Goal: Find specific page/section: Find specific page/section

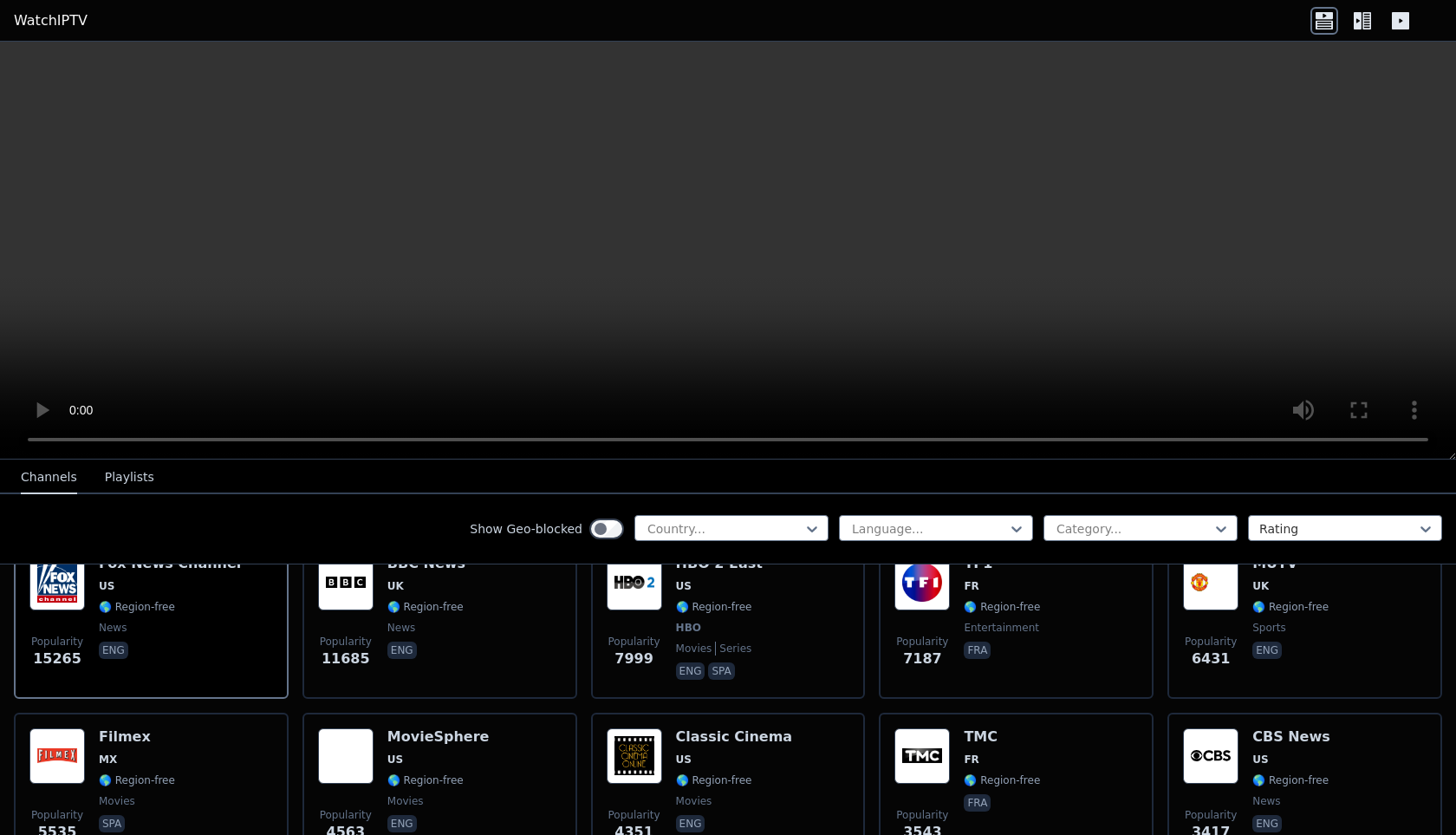
scroll to position [204, 0]
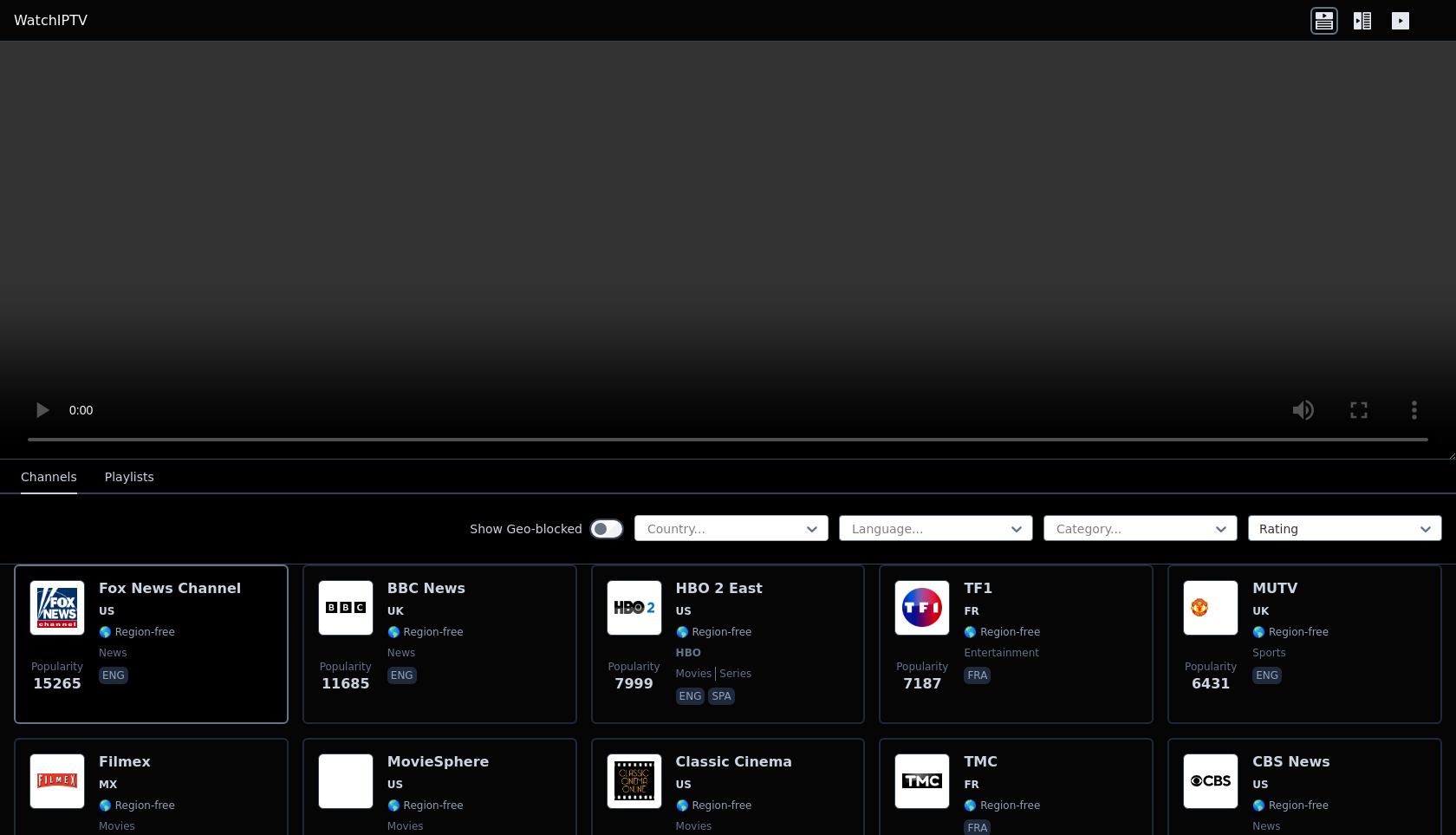
click at [750, 524] on div at bounding box center [724, 529] width 158 height 17
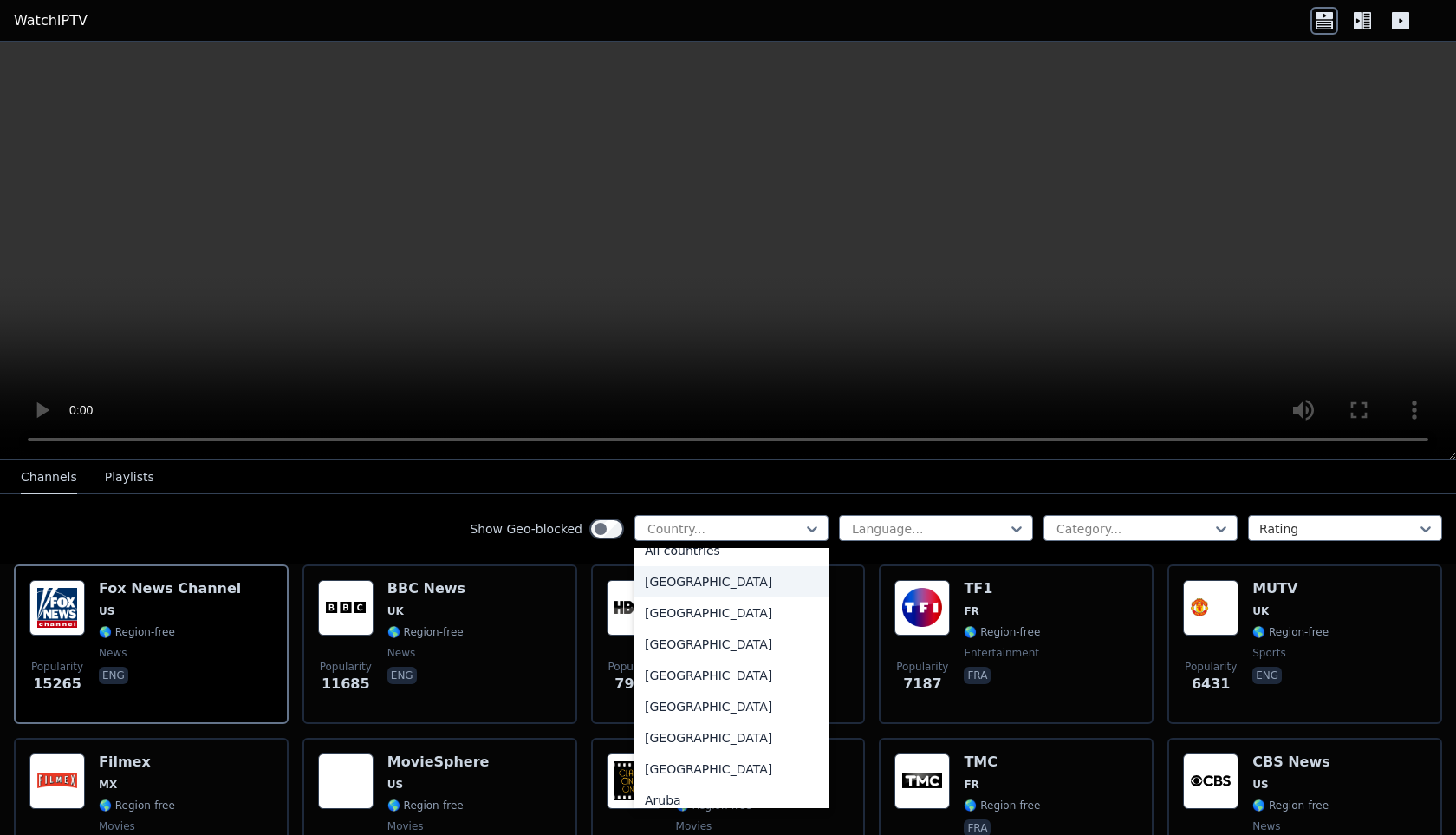
scroll to position [18, 0]
type input "*"
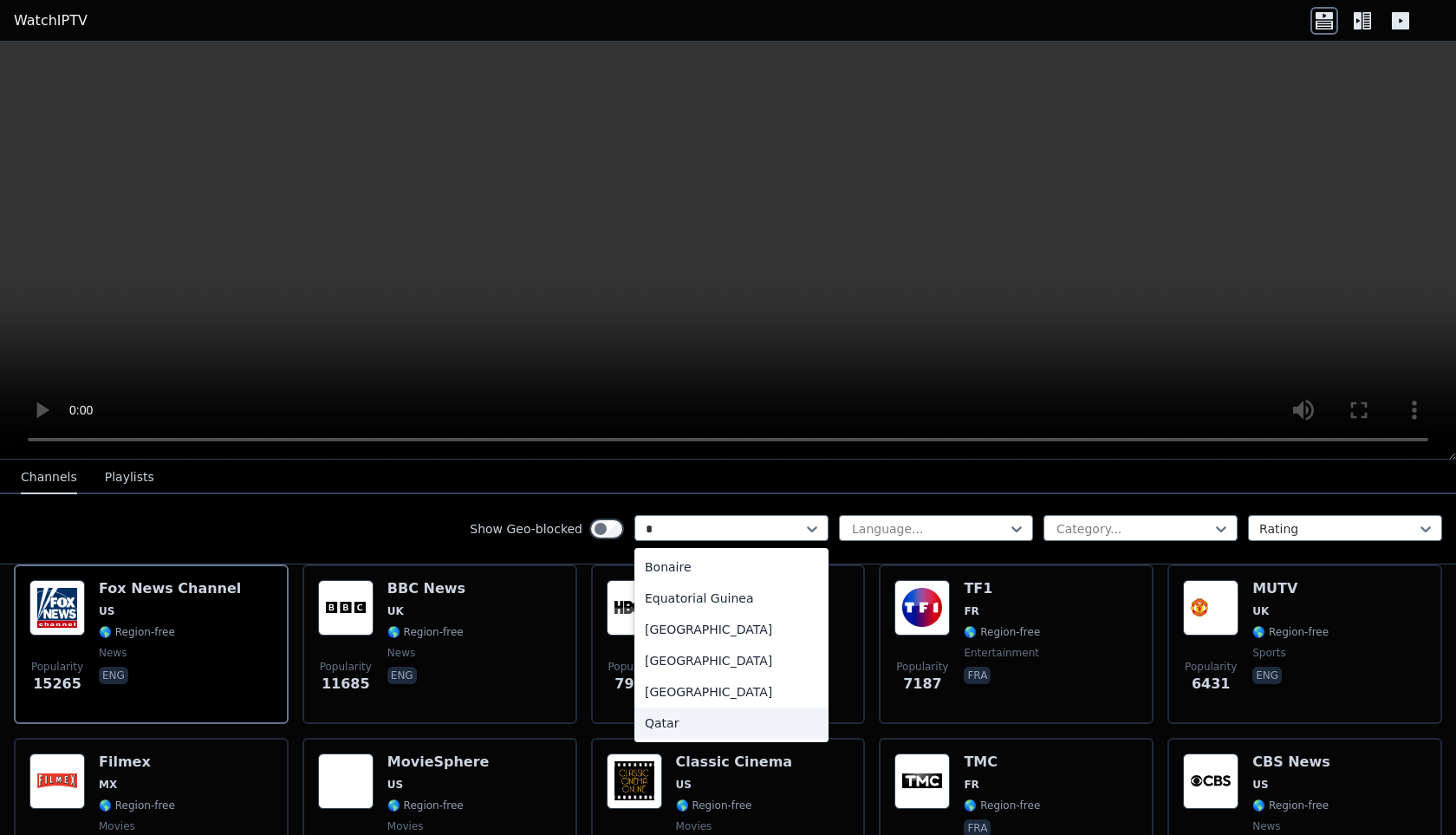
click at [683, 722] on div "Qatar" at bounding box center [731, 723] width 194 height 31
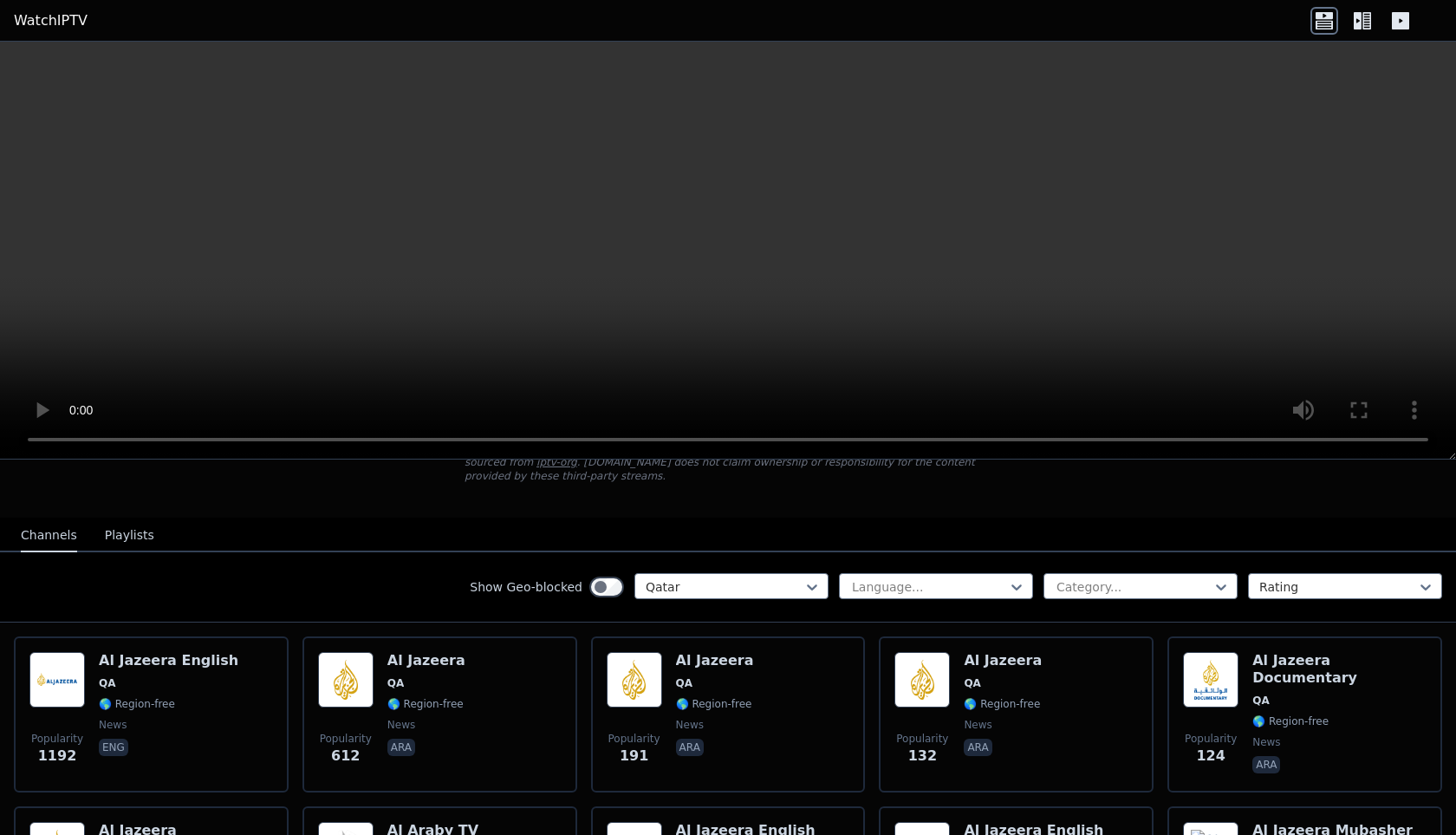
scroll to position [134, 0]
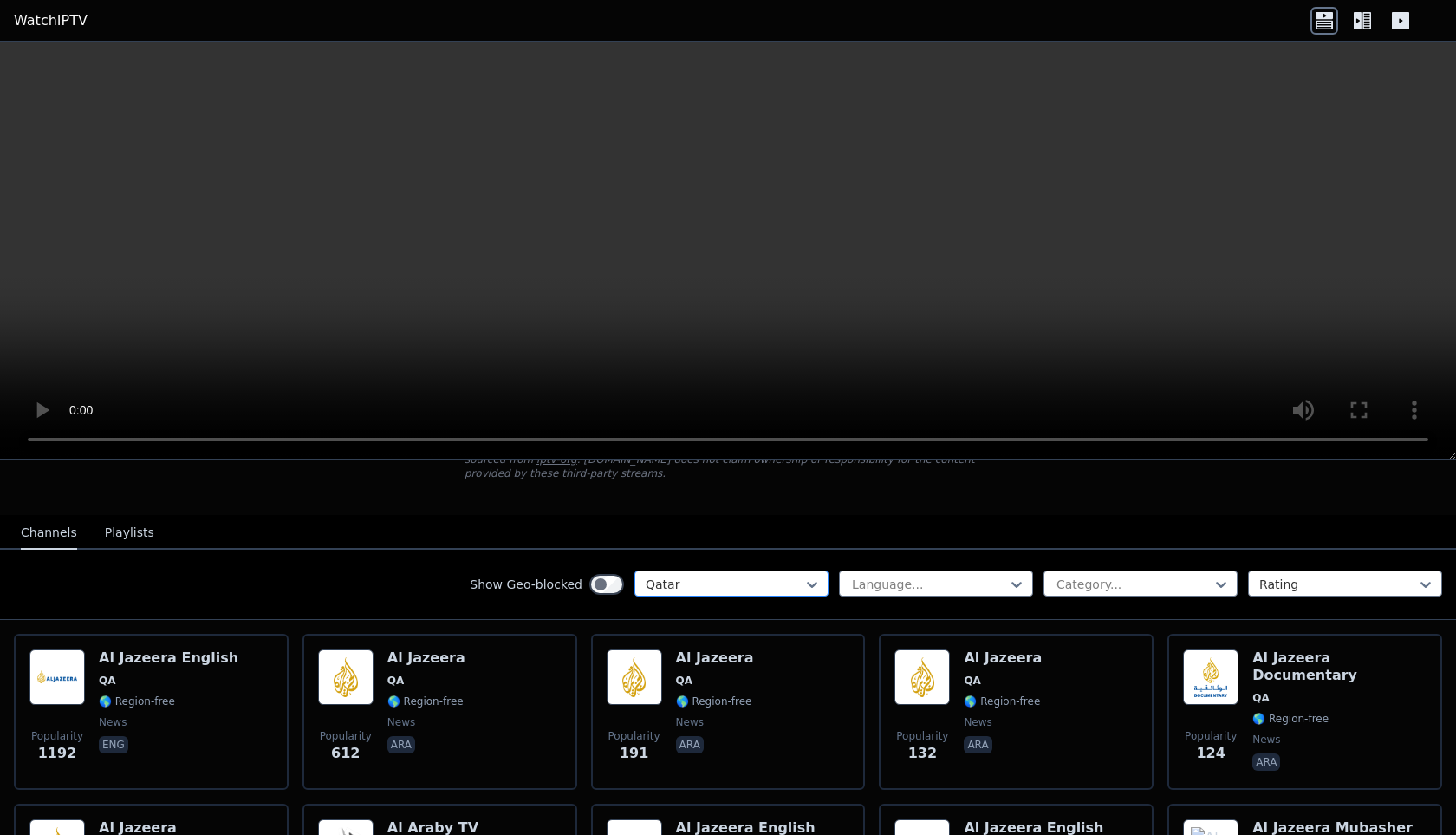
click at [735, 585] on div at bounding box center [724, 584] width 158 height 17
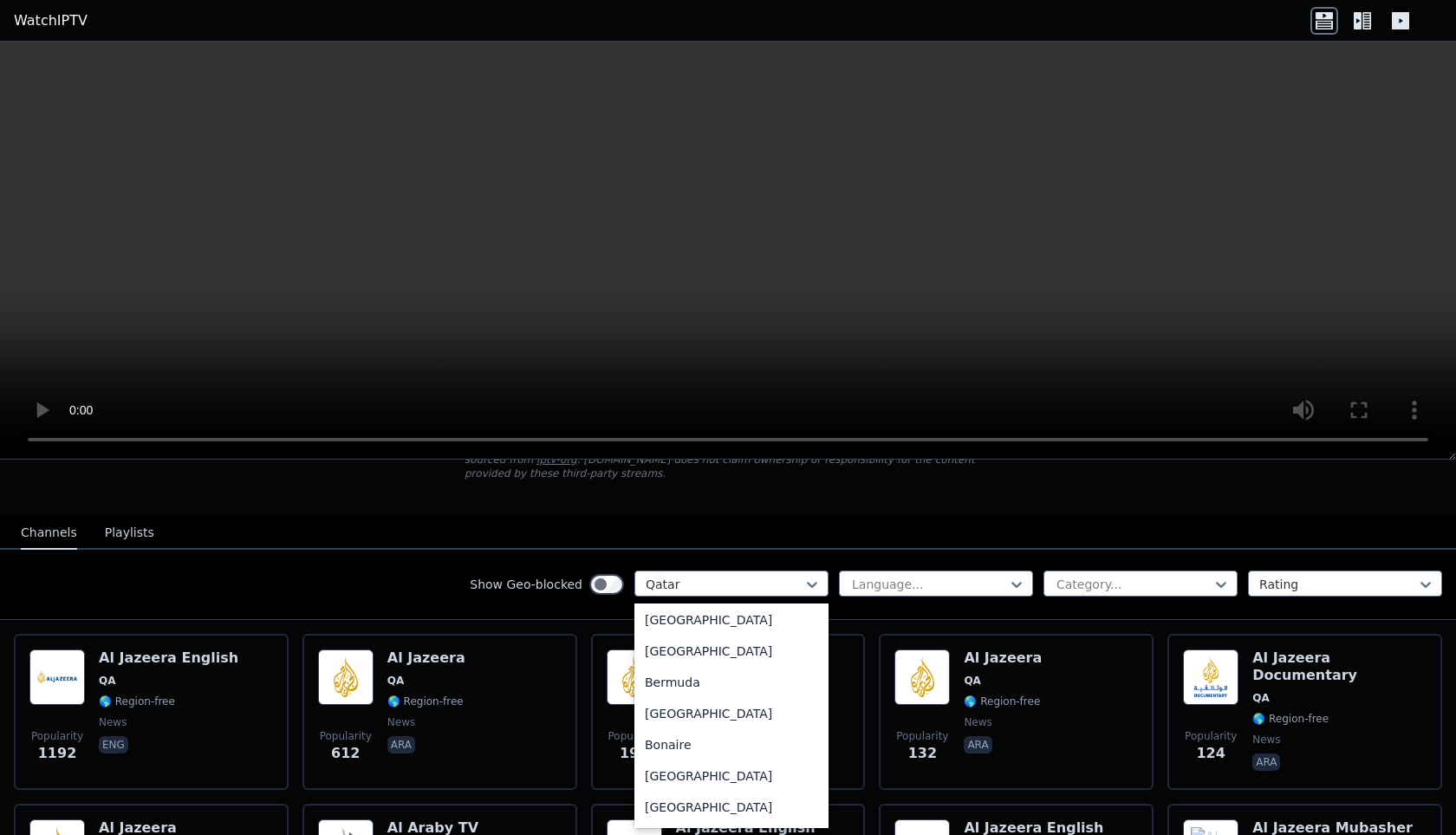
scroll to position [0, 0]
click at [723, 621] on div "All countries" at bounding box center [731, 623] width 194 height 31
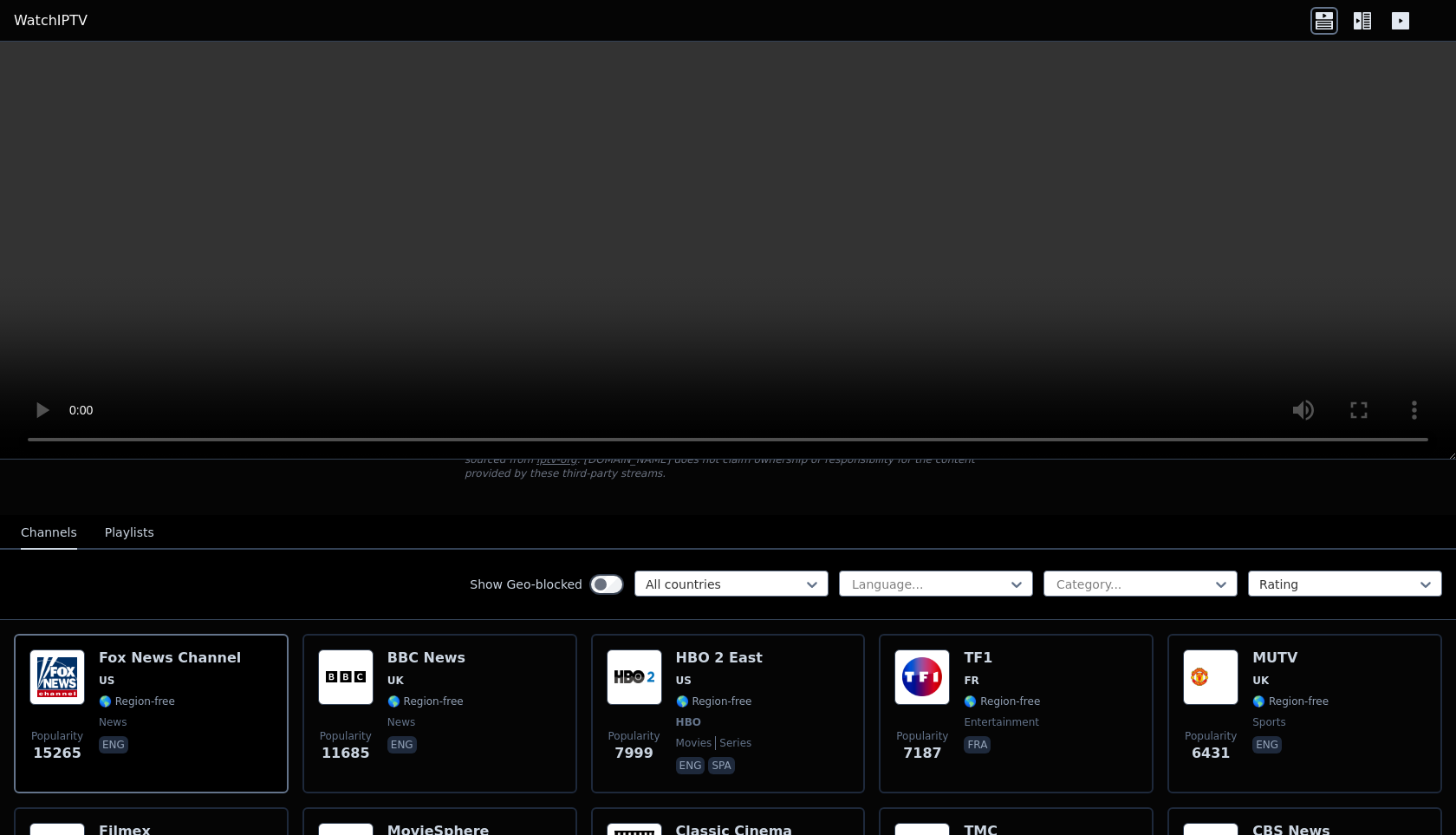
click at [1134, 568] on div "Show Geo-blocked option All countries, selected. All countries Language... Cate…" at bounding box center [728, 585] width 1456 height 70
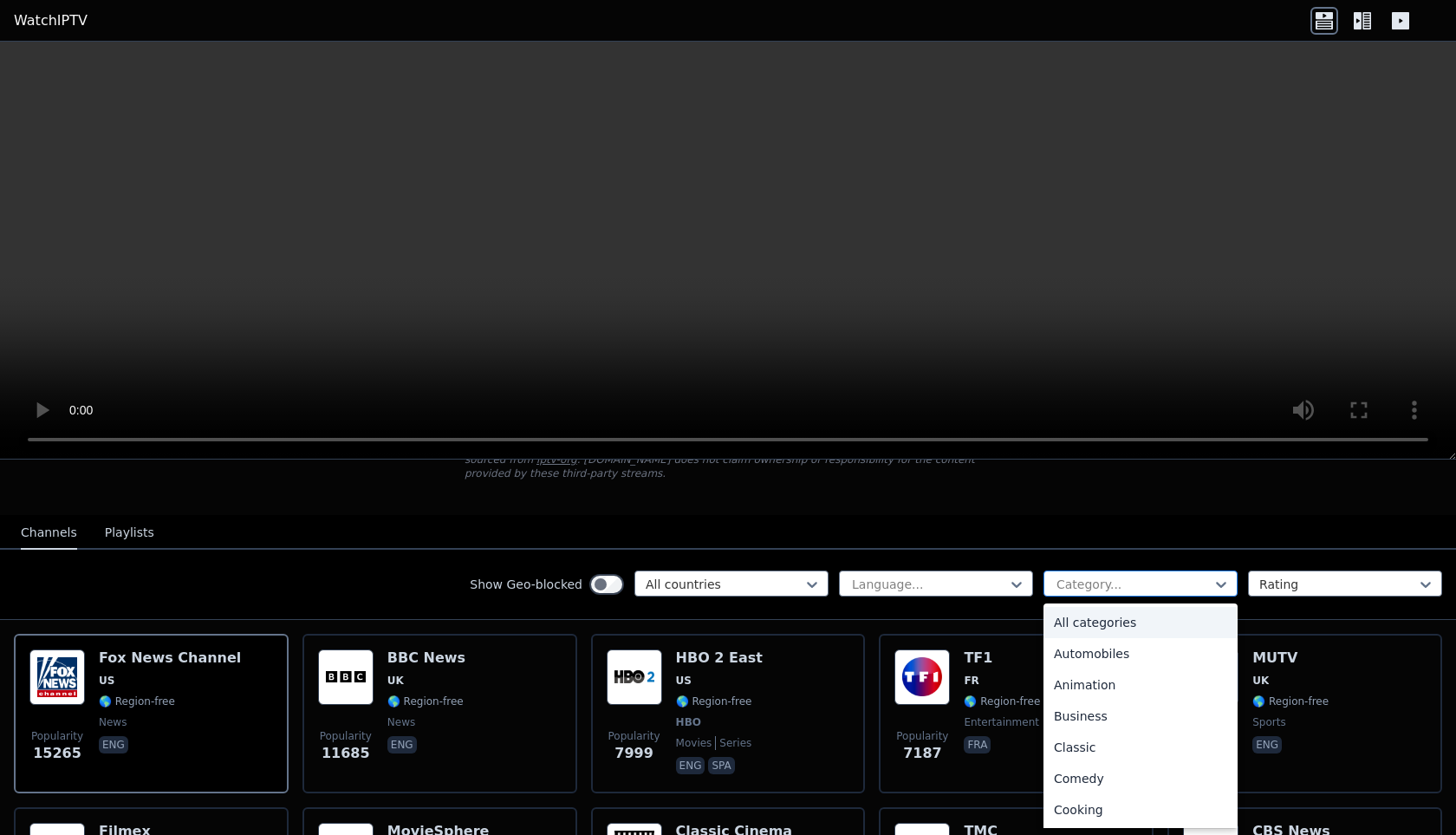
click at [1125, 586] on div at bounding box center [1133, 584] width 158 height 17
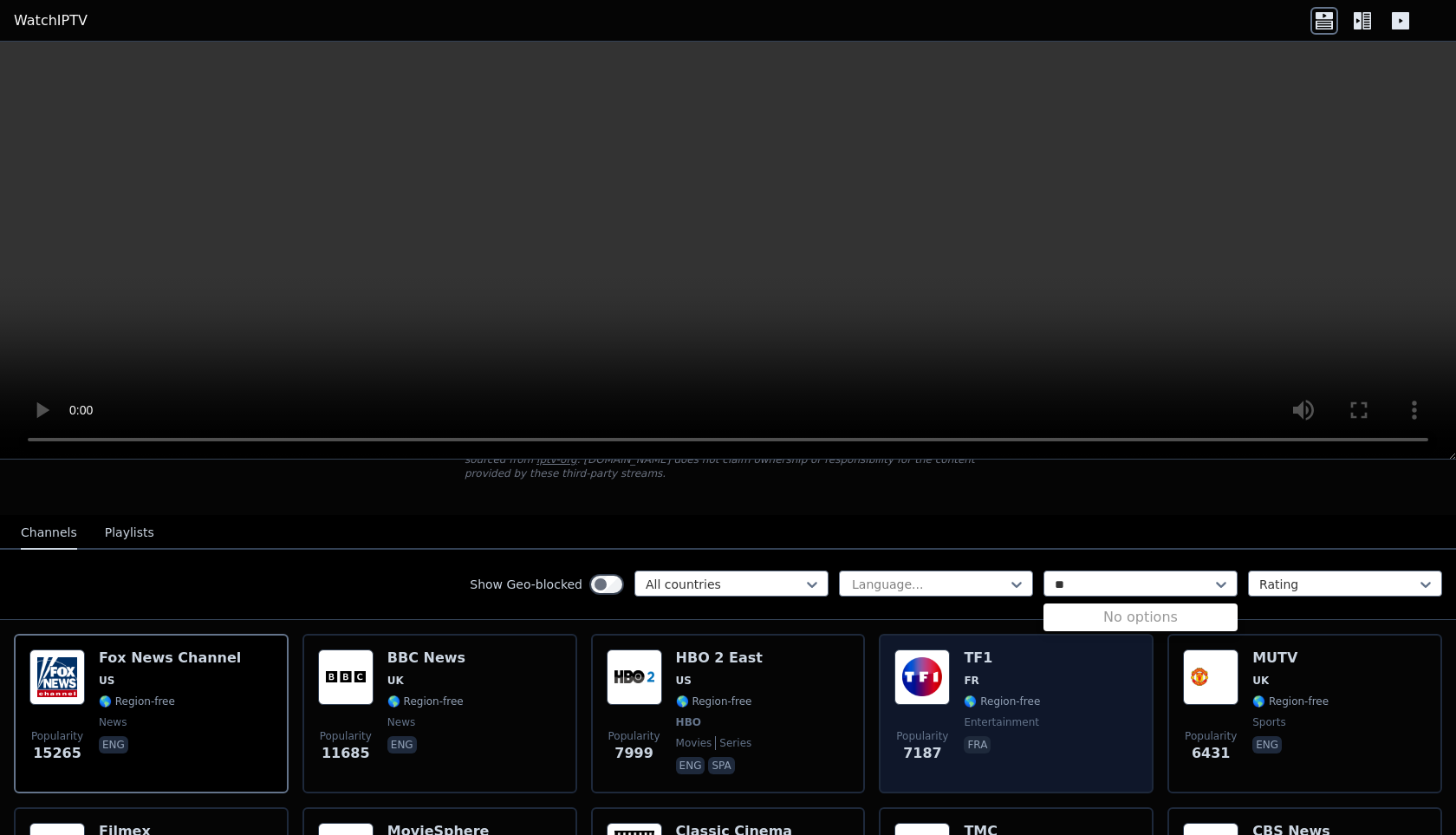
type input "*"
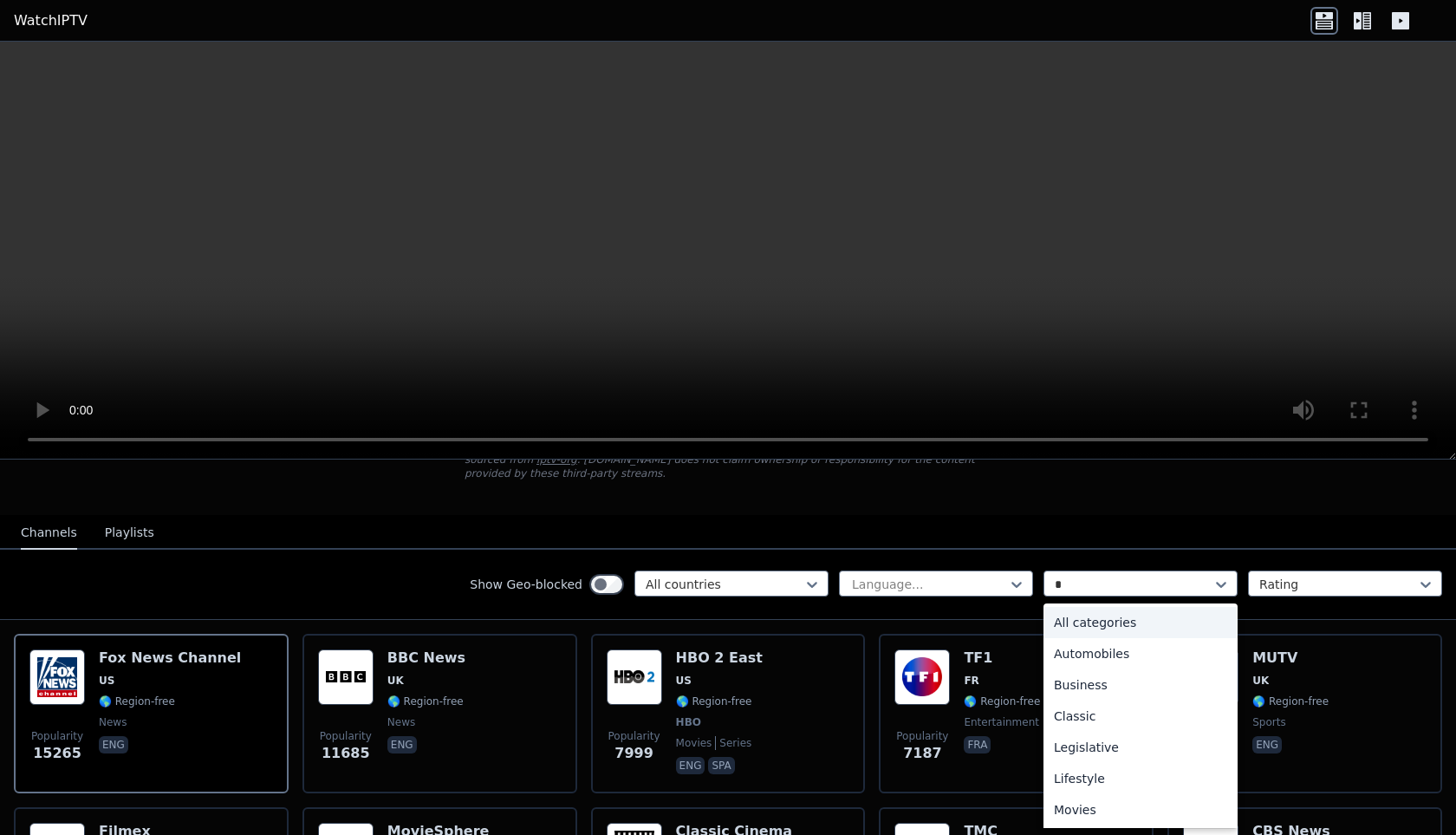
type input "**"
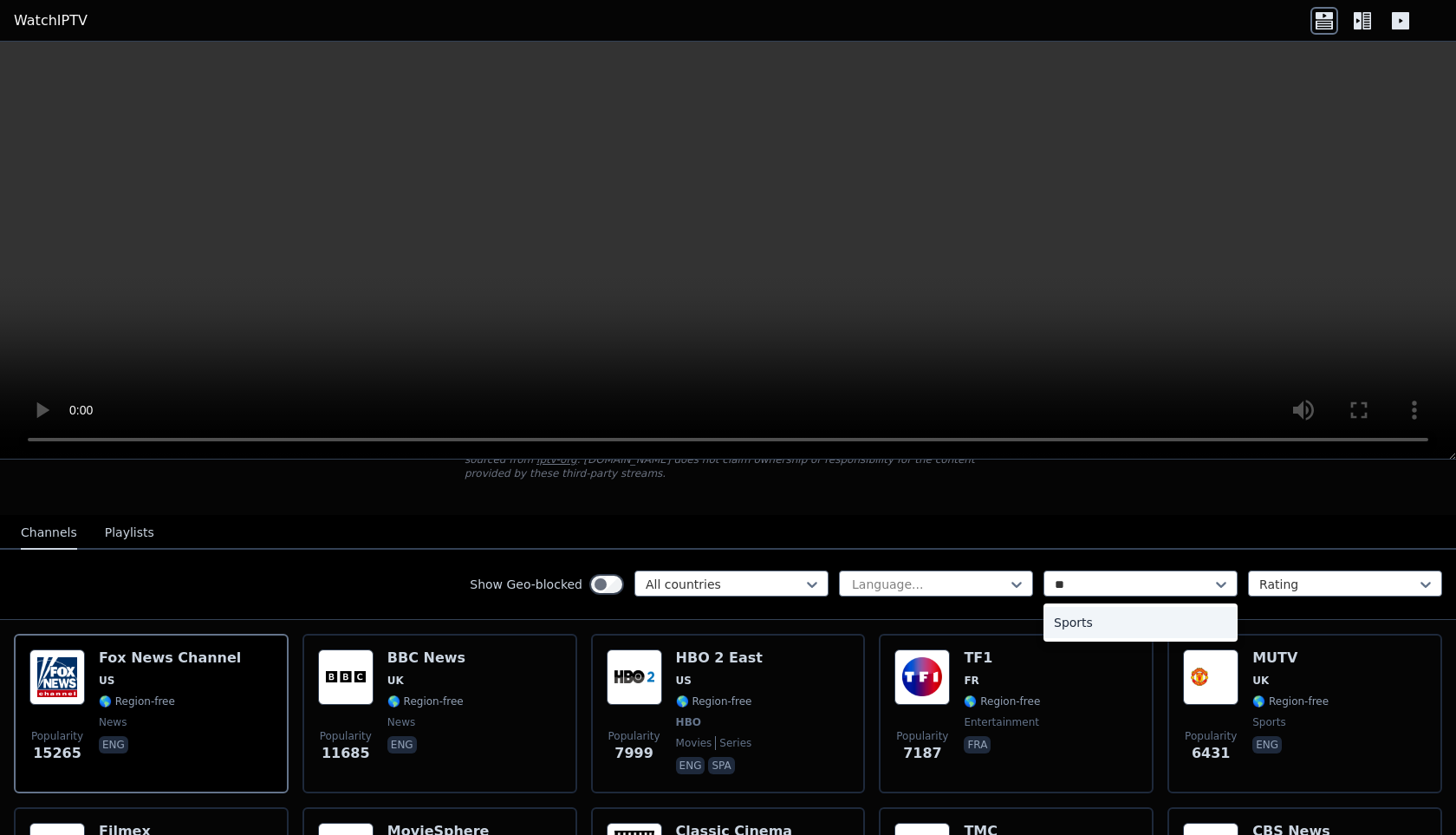
click at [1131, 616] on div "Sports" at bounding box center [1140, 623] width 194 height 31
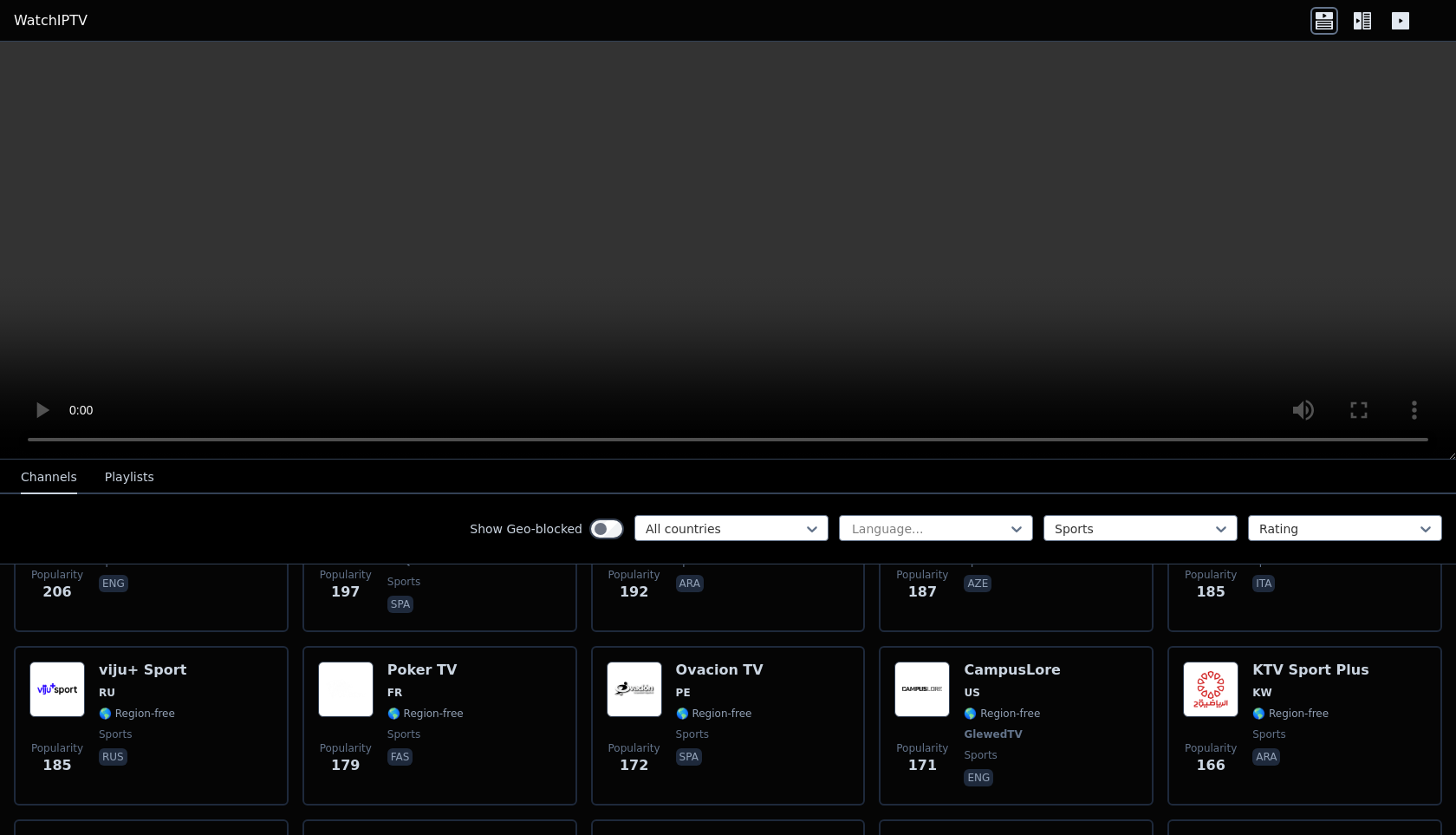
scroll to position [2505, 0]
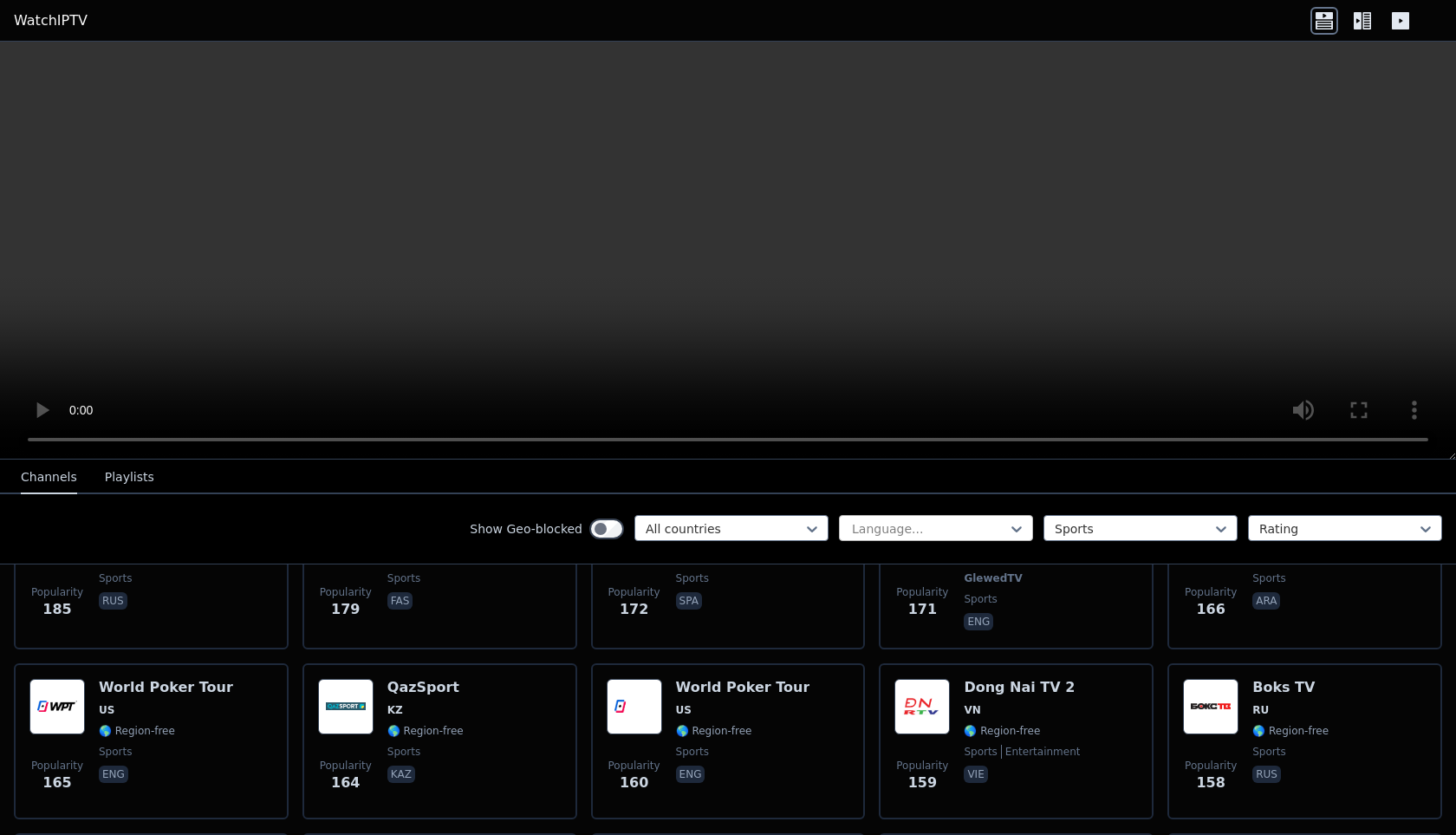
click at [875, 520] on div at bounding box center [929, 529] width 158 height 17
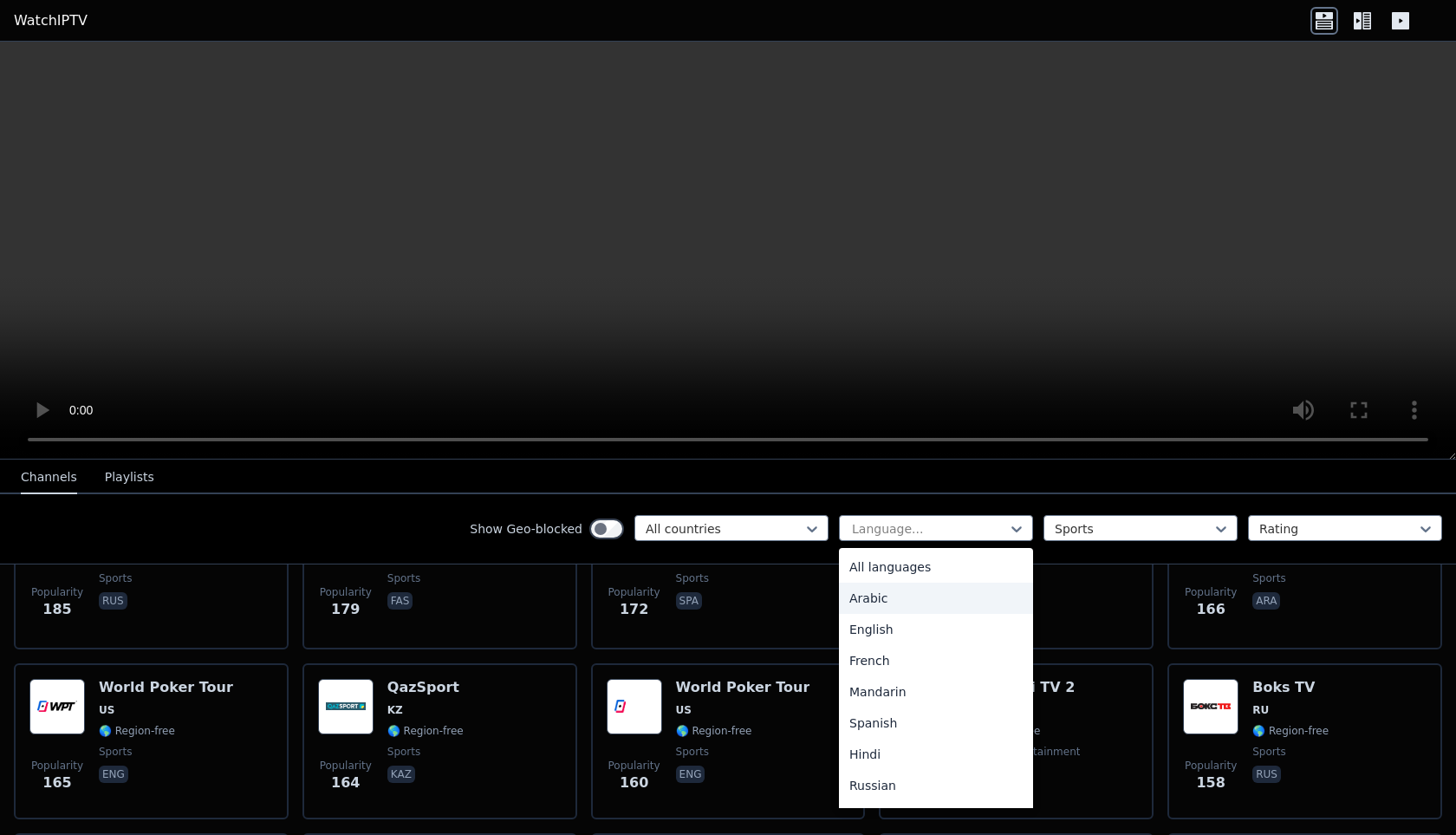
click at [870, 591] on div "Arabic" at bounding box center [936, 599] width 194 height 31
